Goal: Transaction & Acquisition: Purchase product/service

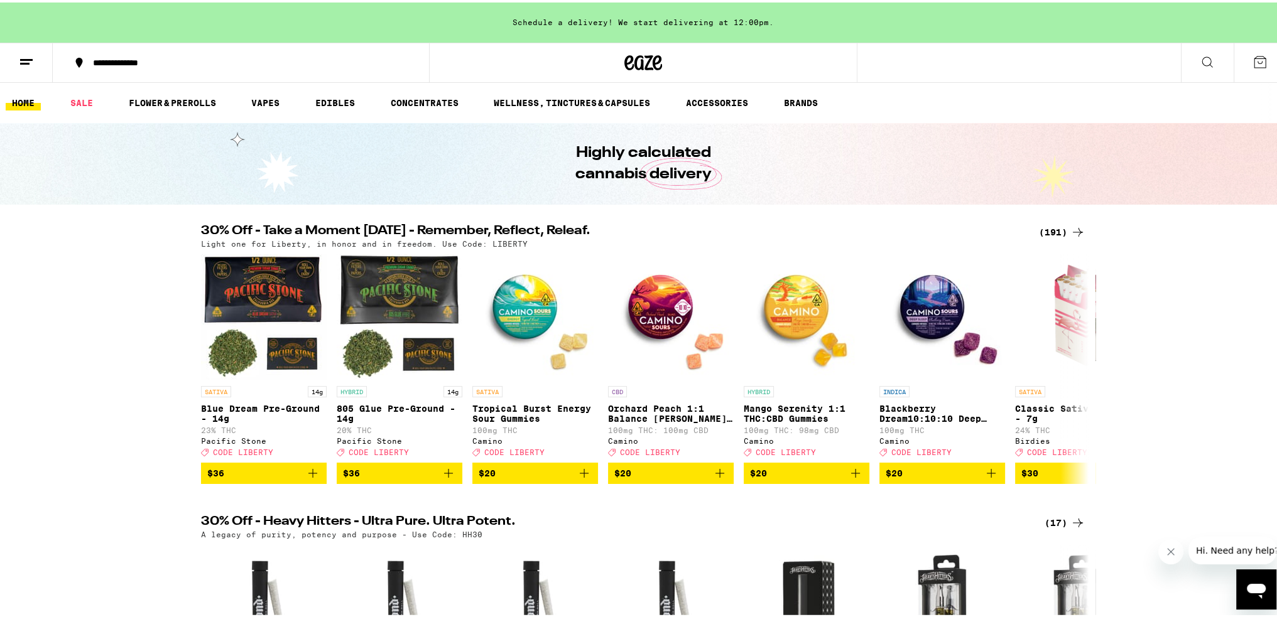
click at [1070, 226] on icon at bounding box center [1077, 229] width 15 height 15
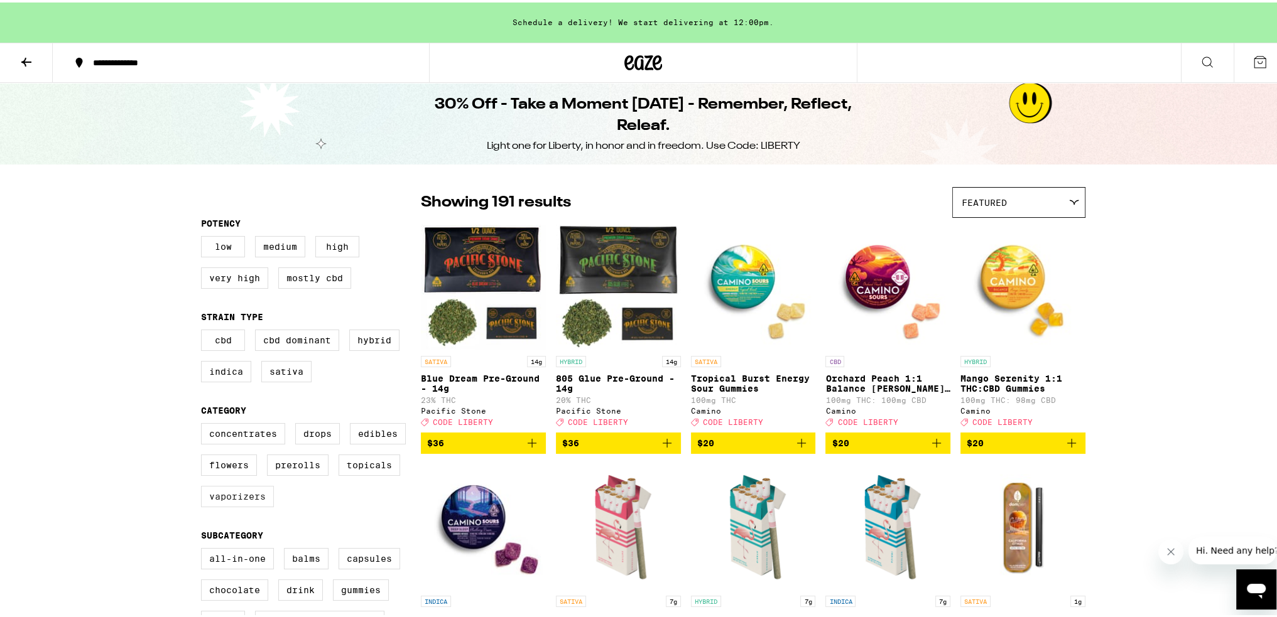
click at [219, 502] on label "Vaporizers" at bounding box center [237, 494] width 73 height 21
click at [204, 423] on input "Vaporizers" at bounding box center [204, 423] width 1 height 1
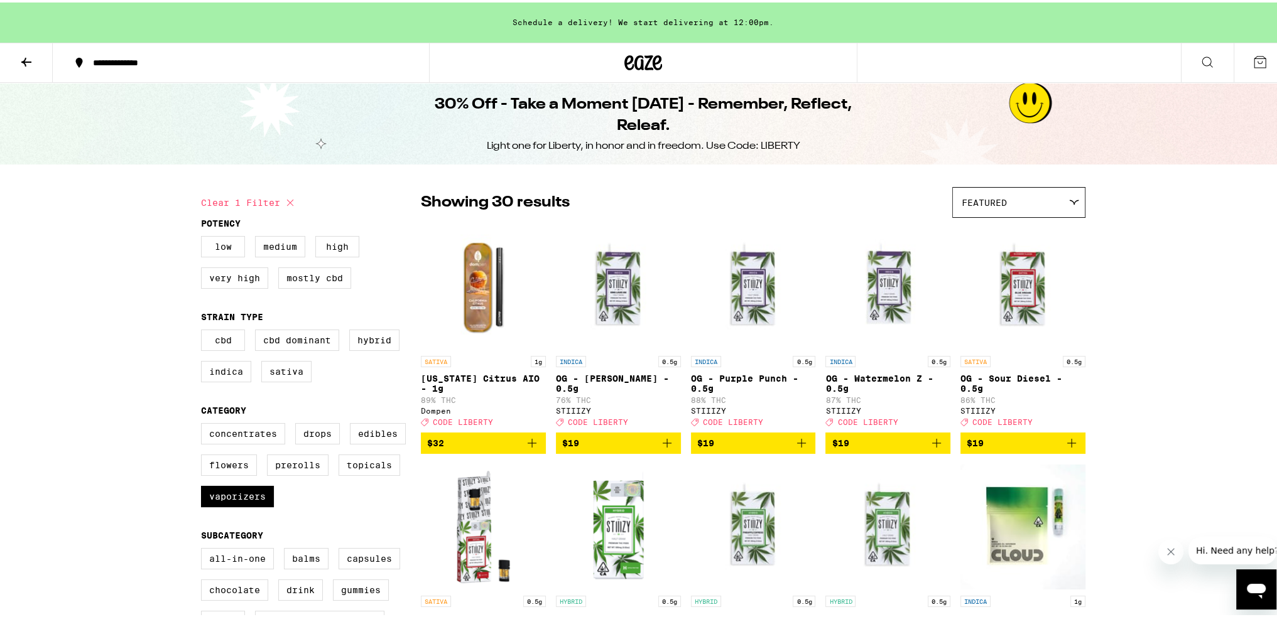
click at [272, 198] on button "Clear 1 filter" at bounding box center [249, 200] width 97 height 31
checkbox input "false"
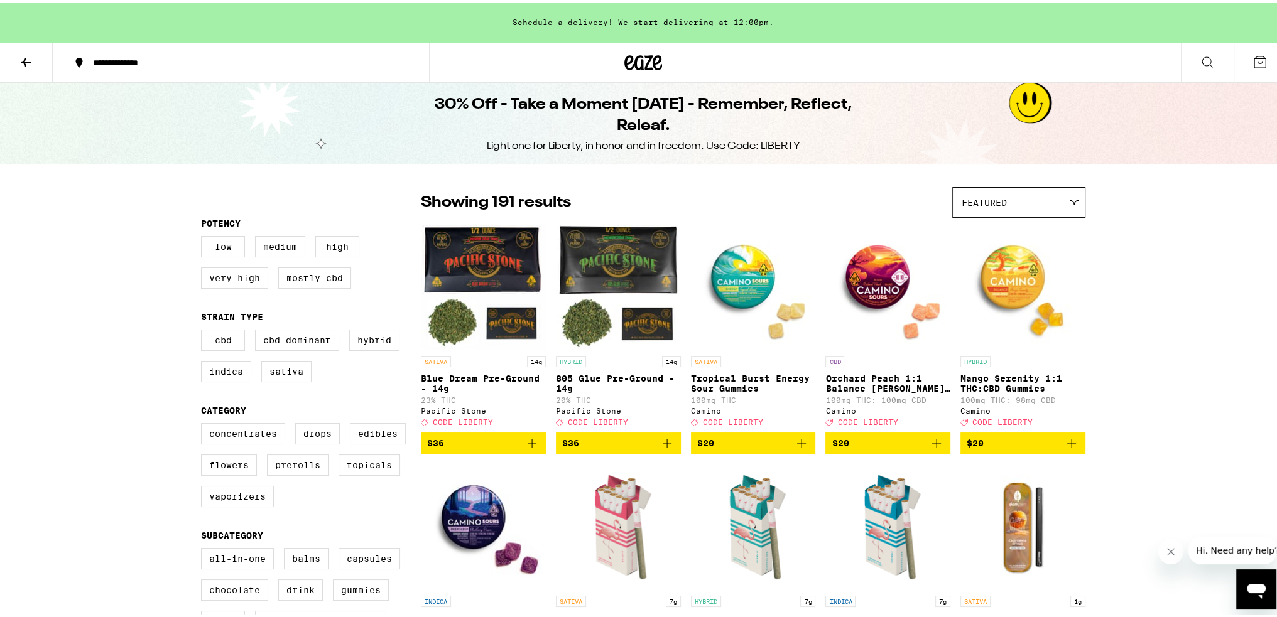
click at [27, 57] on icon at bounding box center [26, 59] width 15 height 15
